Goal: Task Accomplishment & Management: Manage account settings

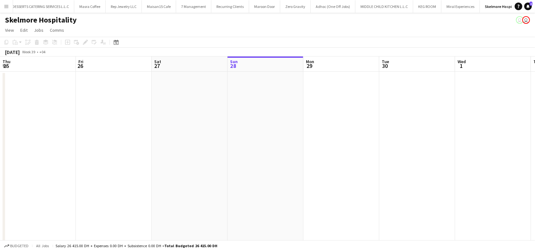
scroll to position [0, 152]
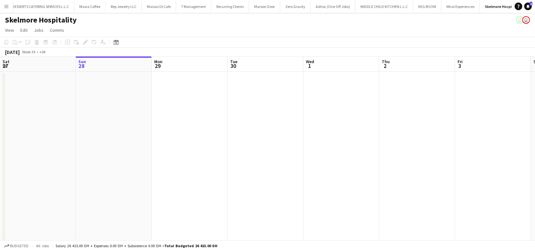
click at [411, 61] on app-board-header-date "Thu 2" at bounding box center [417, 63] width 76 height 15
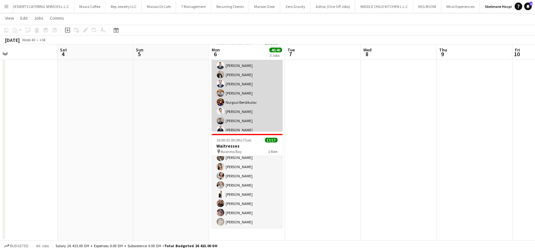
scroll to position [27, 0]
click at [244, 94] on app-card-role "Waiter/Waitress 14/14 16:00-01:00 (9h) [PERSON_NAME] [PERSON_NAME] [PERSON_NAME…" at bounding box center [246, 102] width 71 height 141
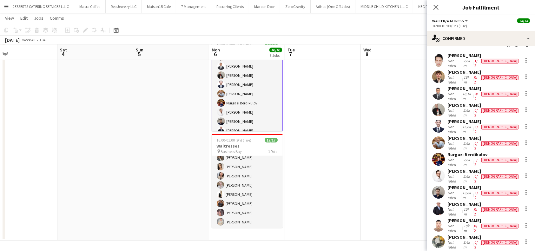
scroll to position [0, 0]
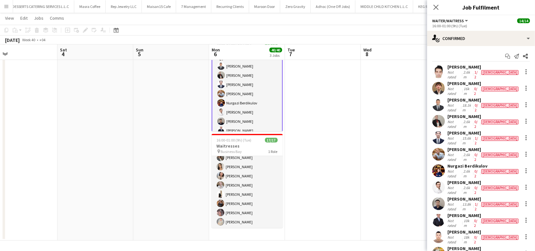
click at [459, 146] on div "[PERSON_NAME]" at bounding box center [483, 149] width 72 height 6
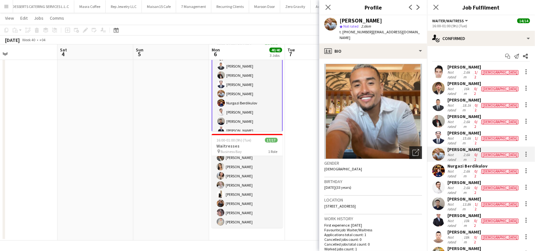
click at [412, 149] on icon "Open photos pop-in" at bounding box center [415, 152] width 7 height 7
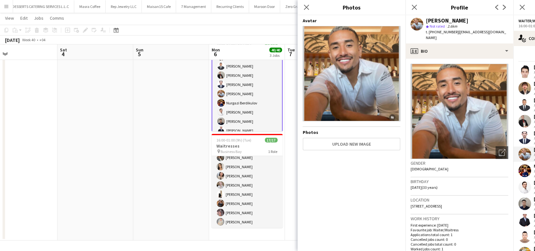
click at [326, 171] on div "Avatar Photos Upload new image" at bounding box center [352, 132] width 98 height 228
click at [304, 4] on app-icon "Close pop-in" at bounding box center [306, 7] width 9 height 9
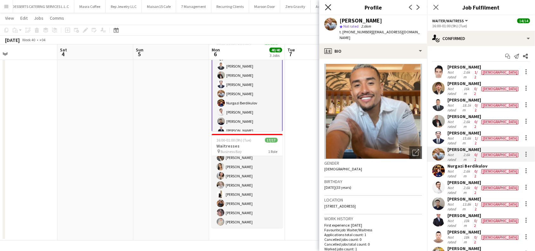
click at [329, 10] on icon "Close pop-in" at bounding box center [328, 7] width 6 height 6
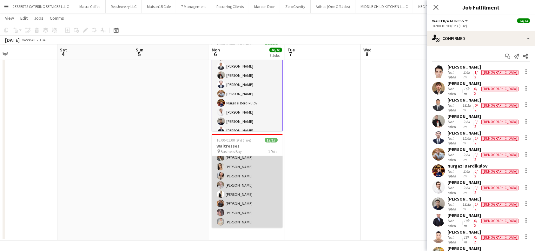
click at [247, 211] on app-card-role "Waiter/Waitress 17/17 16:00-01:00 (9h) Svitlana Svitlychna Anna Demchenko Sawsa…" at bounding box center [246, 143] width 71 height 169
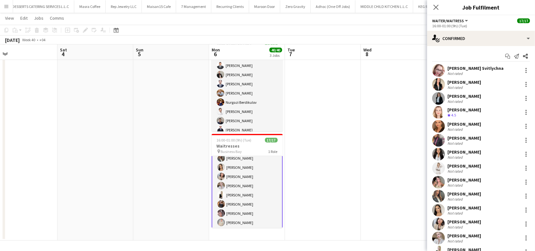
scroll to position [97, 0]
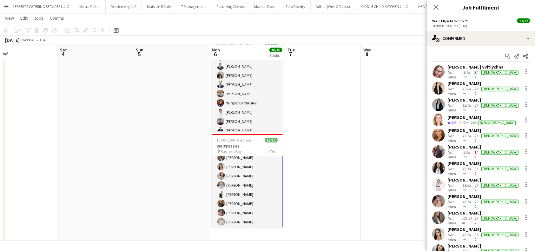
click at [228, 211] on app-card-role "Waiter/Waitress 17/17 16:00-01:00 (9h) Svitlana Svitlychna Anna Demchenko Sawsa…" at bounding box center [246, 144] width 71 height 170
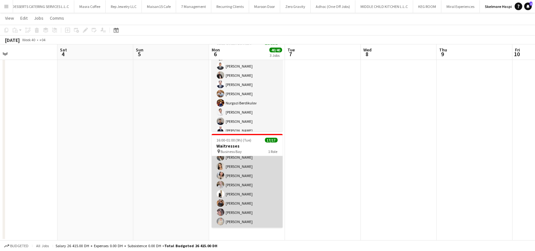
scroll to position [97, 0]
click at [242, 211] on app-card-role "Waiter/Waitress 17/17 16:00-01:00 (9h) Svitlana Svitlychna Anna Demchenko Sawsa…" at bounding box center [246, 143] width 71 height 169
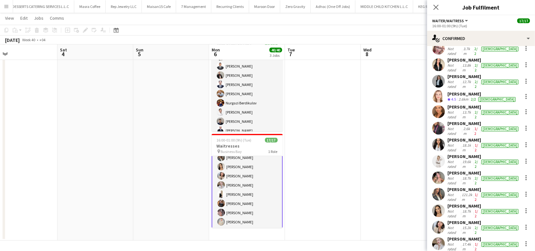
scroll to position [67, 0]
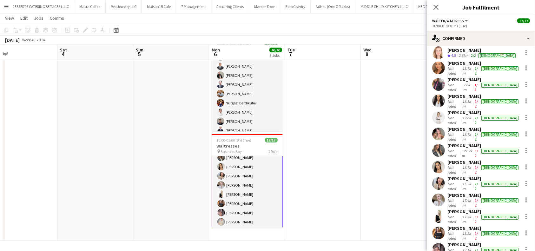
click at [460, 242] on div "Angela Jimenez" at bounding box center [483, 245] width 72 height 6
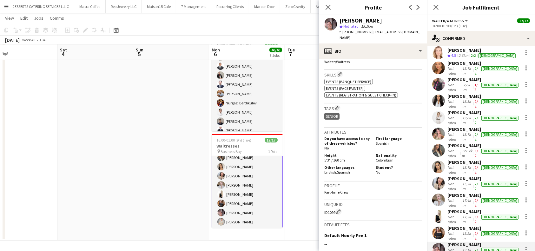
scroll to position [288, 0]
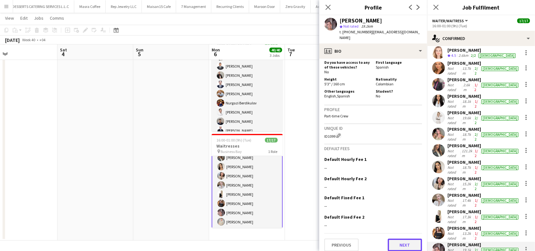
click at [390, 238] on button "Next" at bounding box center [404, 244] width 34 height 13
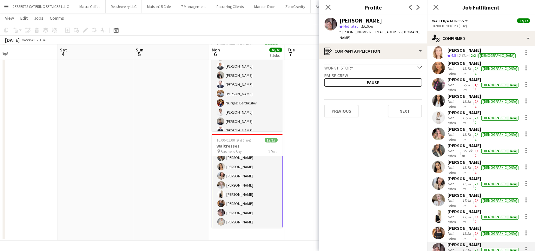
click at [409, 115] on app-crew-profile-application "Work history chevron-down Sales Associate Nike Dec 2024 — Aug 2025 • 0 yr 8 mth…" at bounding box center [373, 155] width 108 height 192
click at [411, 113] on app-crew-profile-application "Work history chevron-down Sales Associate Nike Dec 2024 — Aug 2025 • 0 yr 8 mth…" at bounding box center [373, 155] width 108 height 192
click at [408, 105] on button "Next" at bounding box center [404, 111] width 34 height 13
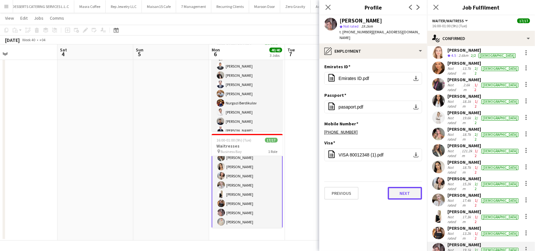
click at [401, 187] on button "Next" at bounding box center [404, 193] width 34 height 13
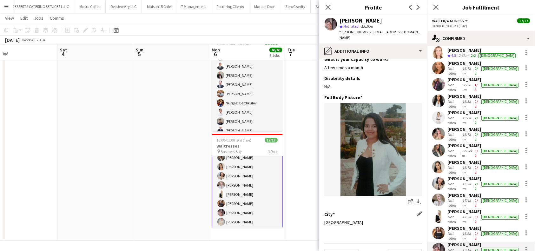
scroll to position [16, 0]
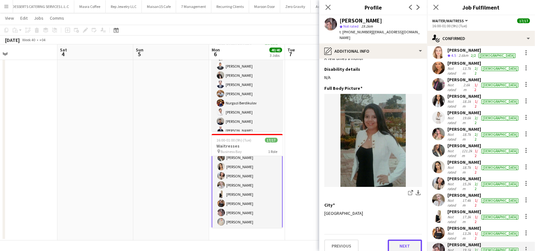
click at [398, 239] on button "Next" at bounding box center [404, 245] width 34 height 13
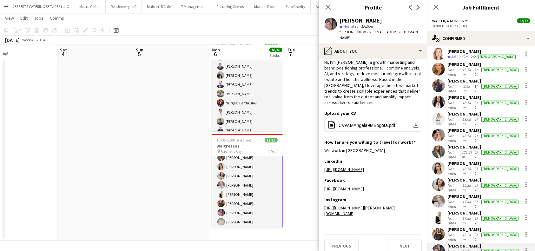
scroll to position [67, 0]
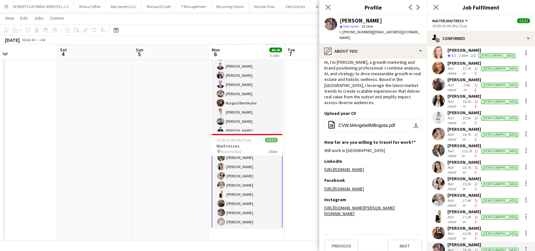
click at [468, 159] on div "Daniela Ramírez Agudelo" at bounding box center [483, 162] width 72 height 6
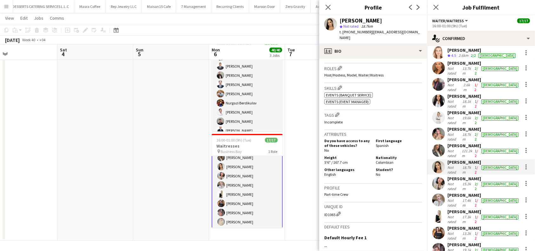
scroll to position [282, 0]
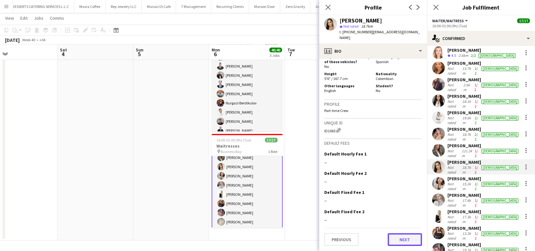
click at [405, 238] on button "Next" at bounding box center [404, 239] width 34 height 13
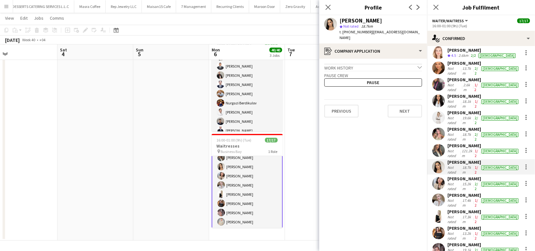
click at [411, 118] on app-crew-profile-application "Work history chevron-down Incomplete Pause crew Pause Previous Next" at bounding box center [373, 155] width 108 height 192
click at [410, 115] on button "Next" at bounding box center [404, 111] width 34 height 13
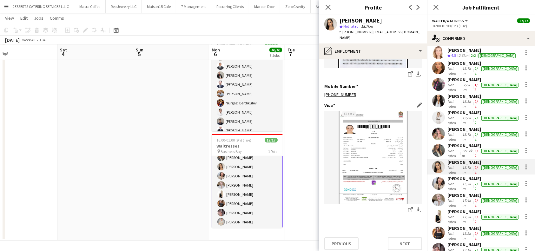
scroll to position [326, 0]
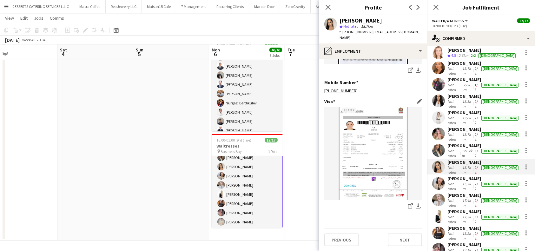
click at [381, 136] on img at bounding box center [373, 153] width 98 height 93
click at [404, 242] on button "Next" at bounding box center [404, 239] width 34 height 13
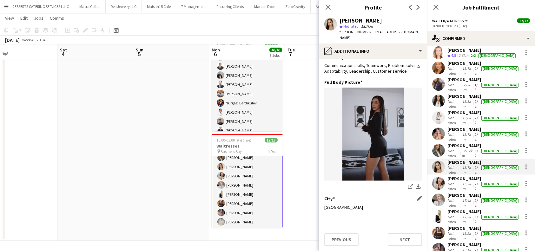
scroll to position [34, 0]
click at [408, 187] on icon "share-external-link-1" at bounding box center [410, 186] width 5 height 5
